Goal: Task Accomplishment & Management: Use online tool/utility

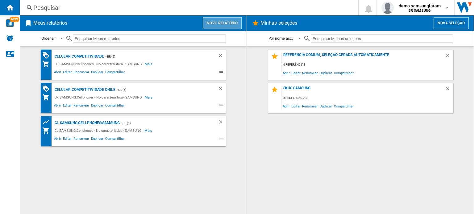
click at [211, 18] on button "Novo relatório" at bounding box center [222, 23] width 39 height 12
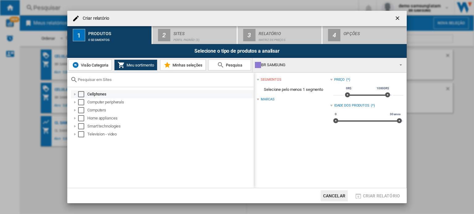
click at [82, 94] on div "Select" at bounding box center [81, 94] width 6 height 6
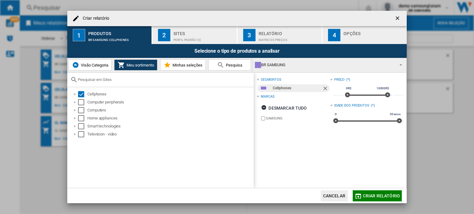
click at [176, 34] on div "Sites" at bounding box center [203, 32] width 61 height 6
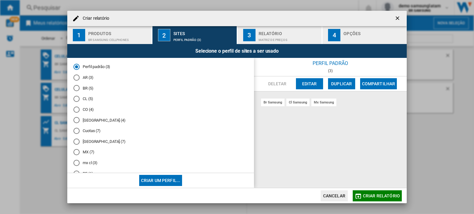
click at [88, 96] on md-radio-button "CL (5)" at bounding box center [160, 99] width 174 height 6
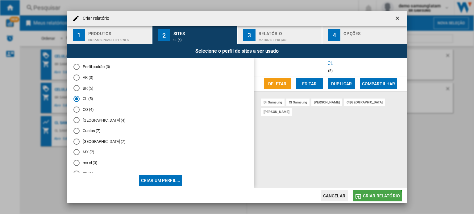
click at [376, 198] on span "Criar relatório" at bounding box center [381, 196] width 37 height 5
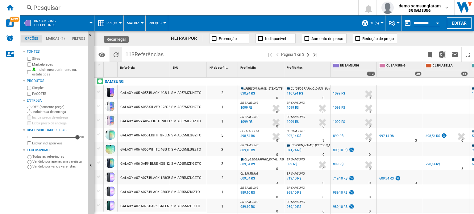
click at [117, 56] on ng-md-icon "Recarregar" at bounding box center [115, 54] width 7 height 7
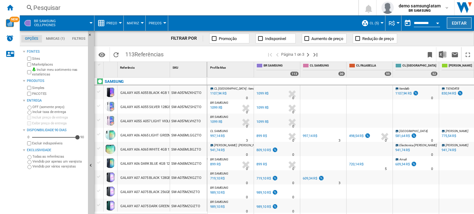
click at [454, 20] on button "Editar" at bounding box center [458, 22] width 25 height 11
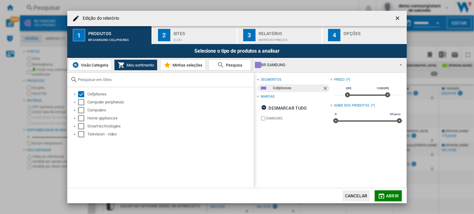
click at [195, 33] on div "Sites" at bounding box center [203, 32] width 61 height 6
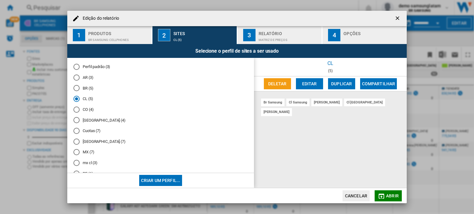
click at [97, 67] on md-radio-button "Perfil padrão (3)" at bounding box center [160, 67] width 174 height 6
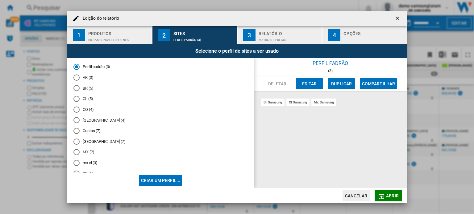
click at [301, 85] on button "Editar" at bounding box center [309, 83] width 27 height 11
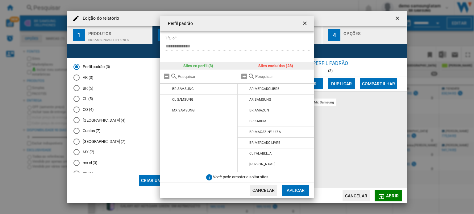
click at [258, 76] on input "text" at bounding box center [283, 76] width 56 height 5
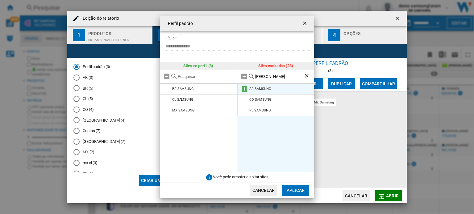
type input "[PERSON_NAME]"
click at [240, 89] on md-icon at bounding box center [243, 88] width 7 height 7
click at [244, 89] on md-icon at bounding box center [243, 88] width 7 height 7
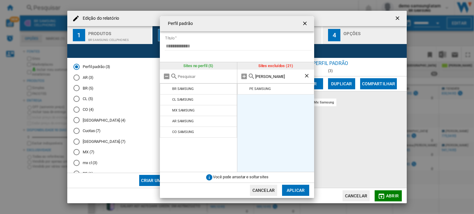
click at [244, 89] on md-icon at bounding box center [243, 88] width 7 height 7
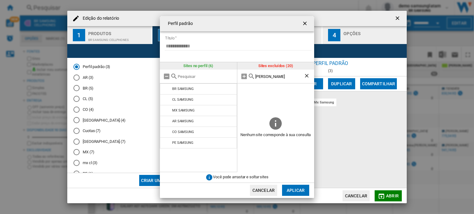
click at [296, 187] on button "Aplicar" at bounding box center [295, 190] width 27 height 11
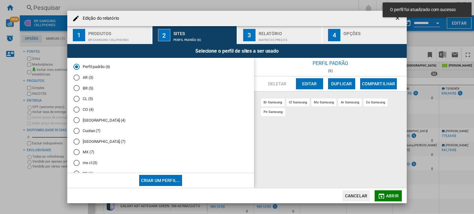
click at [379, 193] on md-icon "Edição do ..." at bounding box center [380, 196] width 7 height 7
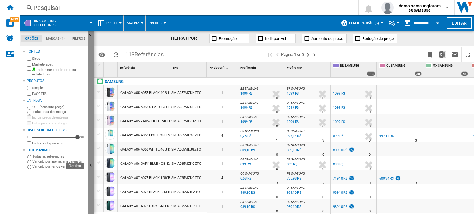
click at [91, 160] on button "Ocultar" at bounding box center [91, 166] width 6 height 270
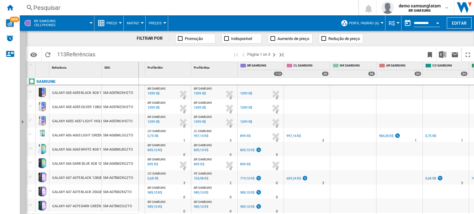
scroll to position [0, 23]
click at [106, 22] on span "Preço" at bounding box center [111, 23] width 11 height 4
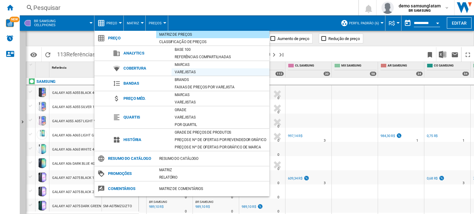
click at [183, 70] on div "Varejistas" at bounding box center [220, 72] width 98 height 6
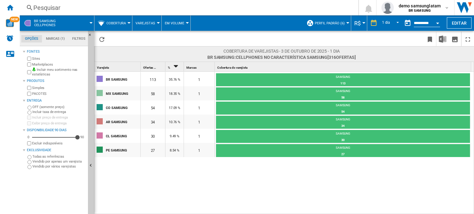
click at [85, 21] on span at bounding box center [77, 22] width 27 height 15
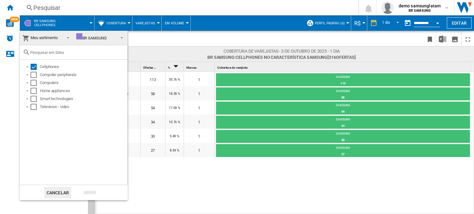
click at [47, 39] on span "Meu sortimento" at bounding box center [44, 37] width 27 height 5
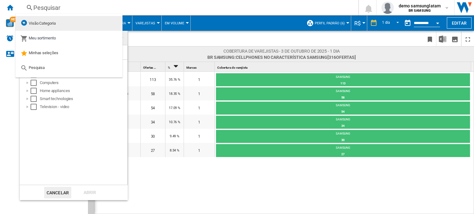
click at [44, 23] on span "Visão Categoria" at bounding box center [42, 23] width 27 height 5
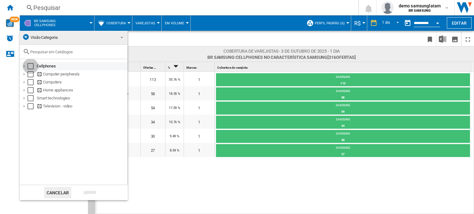
click at [31, 64] on div "Select" at bounding box center [30, 66] width 6 height 6
click at [95, 193] on div "Abrir" at bounding box center [89, 192] width 27 height 11
